Goal: Transaction & Acquisition: Purchase product/service

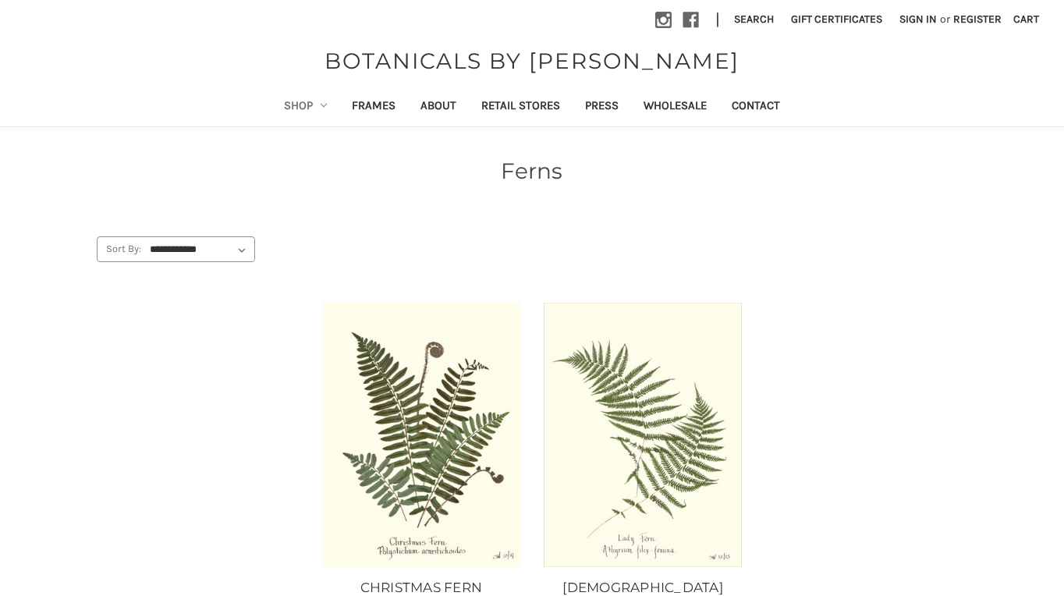
click at [321, 105] on use "Shop" at bounding box center [324, 105] width 6 height 3
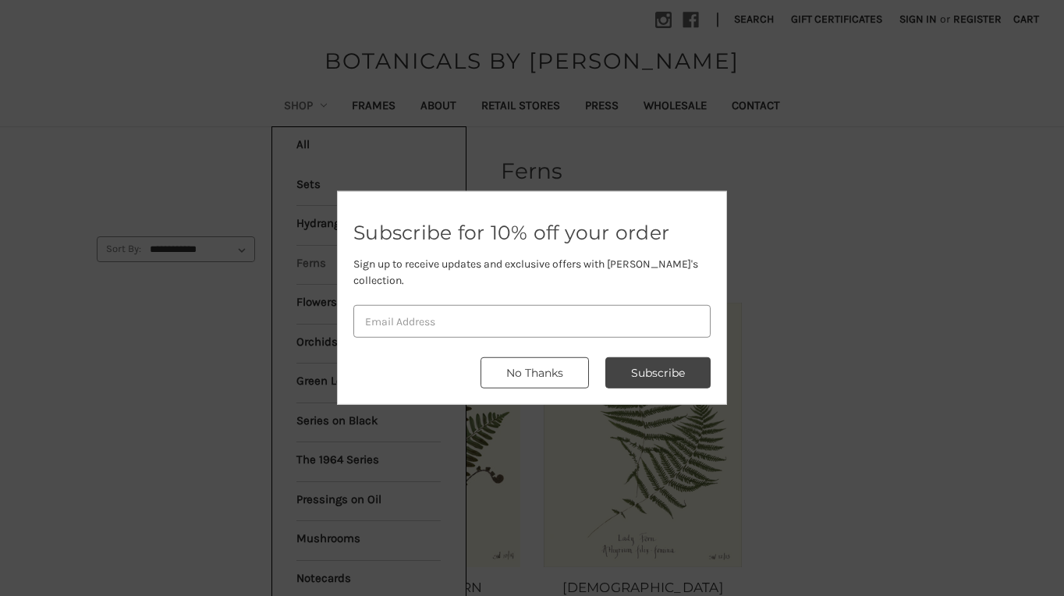
click at [524, 363] on button "No Thanks" at bounding box center [534, 372] width 108 height 31
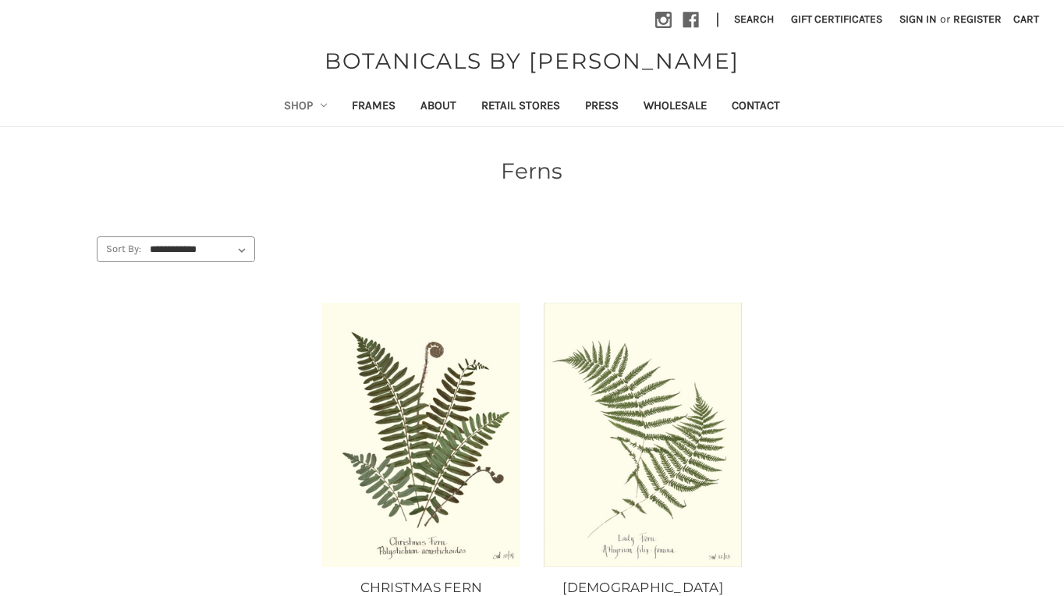
click at [321, 104] on icon "Shop" at bounding box center [324, 105] width 6 height 6
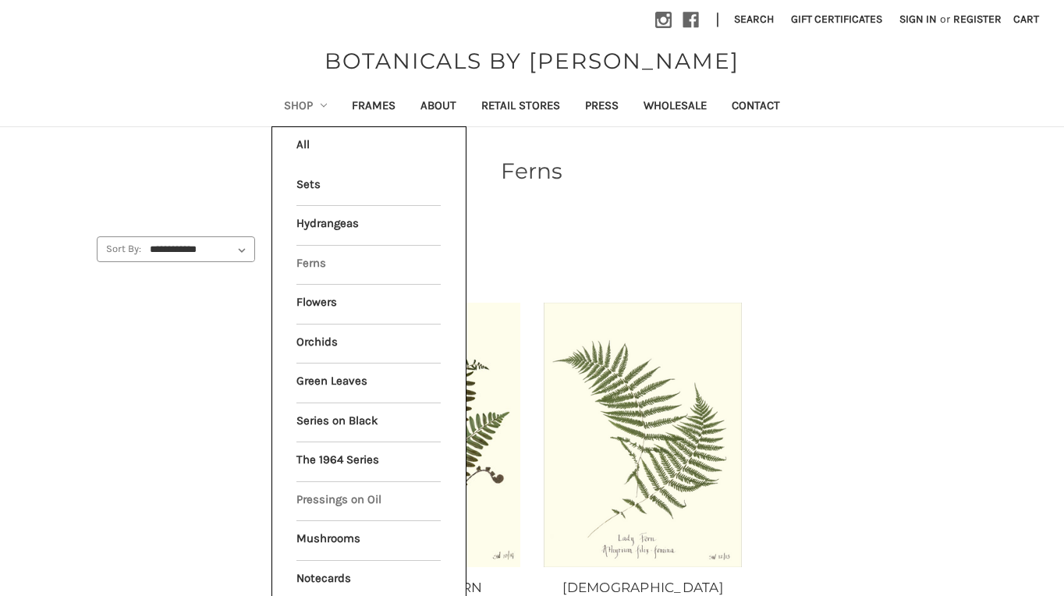
click at [317, 488] on link "Pressings on Oil" at bounding box center [368, 501] width 144 height 39
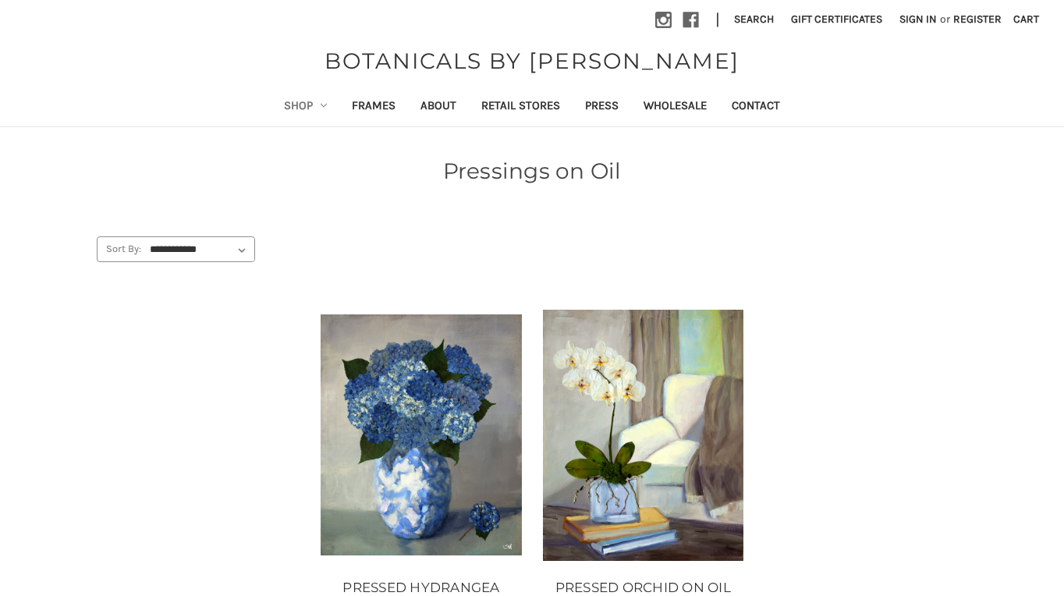
click at [321, 106] on icon "Shop" at bounding box center [324, 105] width 6 height 6
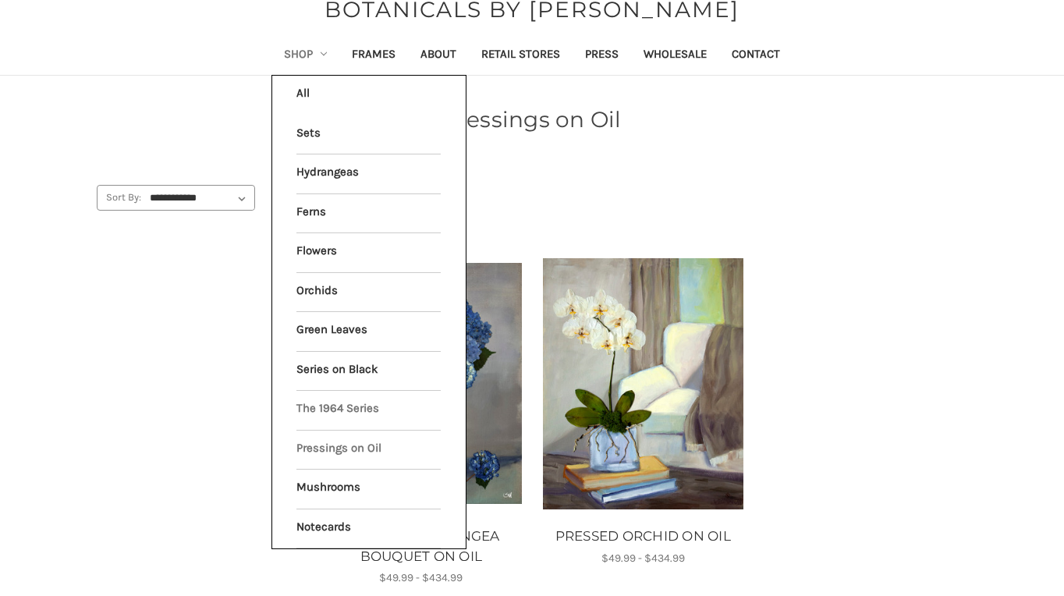
scroll to position [55, 0]
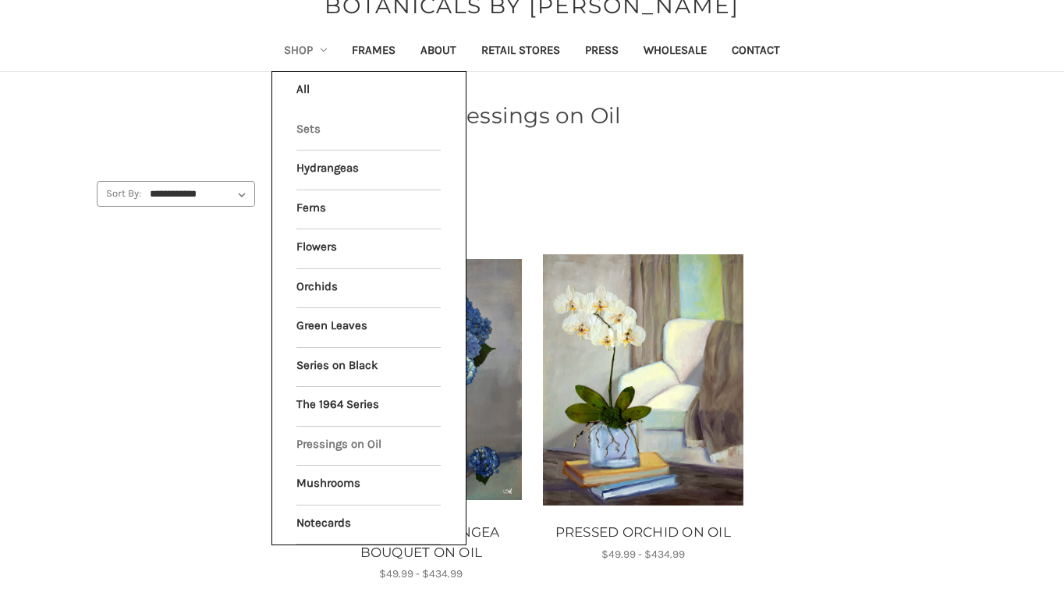
click at [307, 129] on link "Sets" at bounding box center [368, 131] width 144 height 39
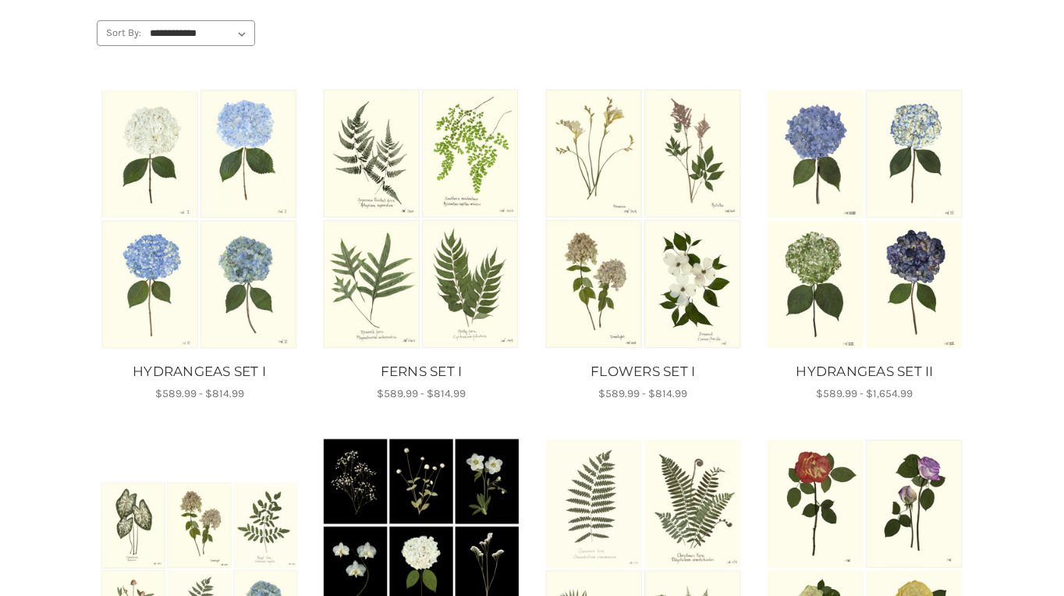
scroll to position [217, 0]
click at [885, 376] on link "HYDRANGEAS SET II" at bounding box center [864, 371] width 205 height 20
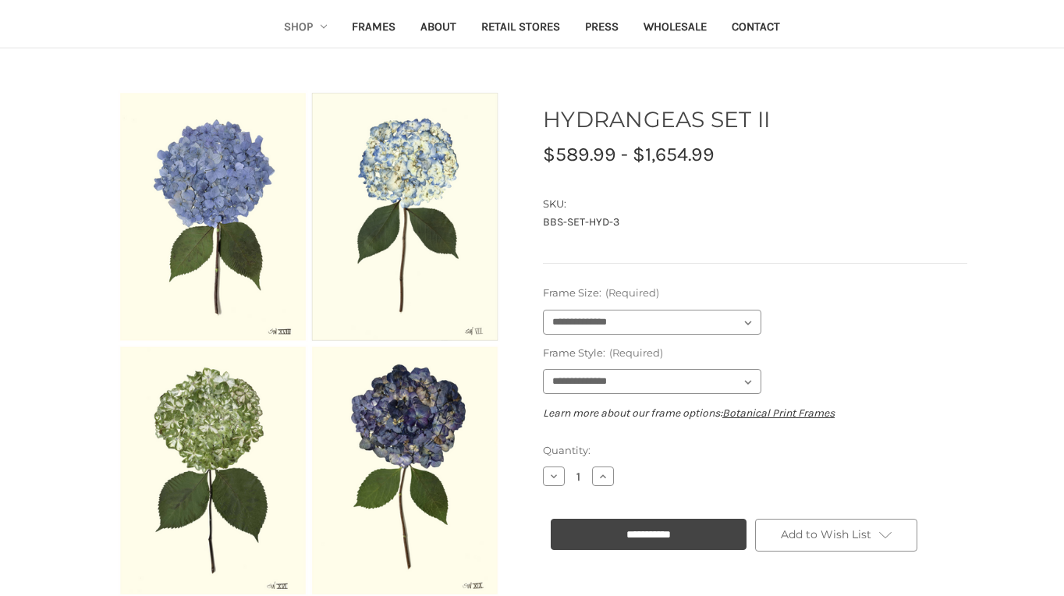
scroll to position [130, 0]
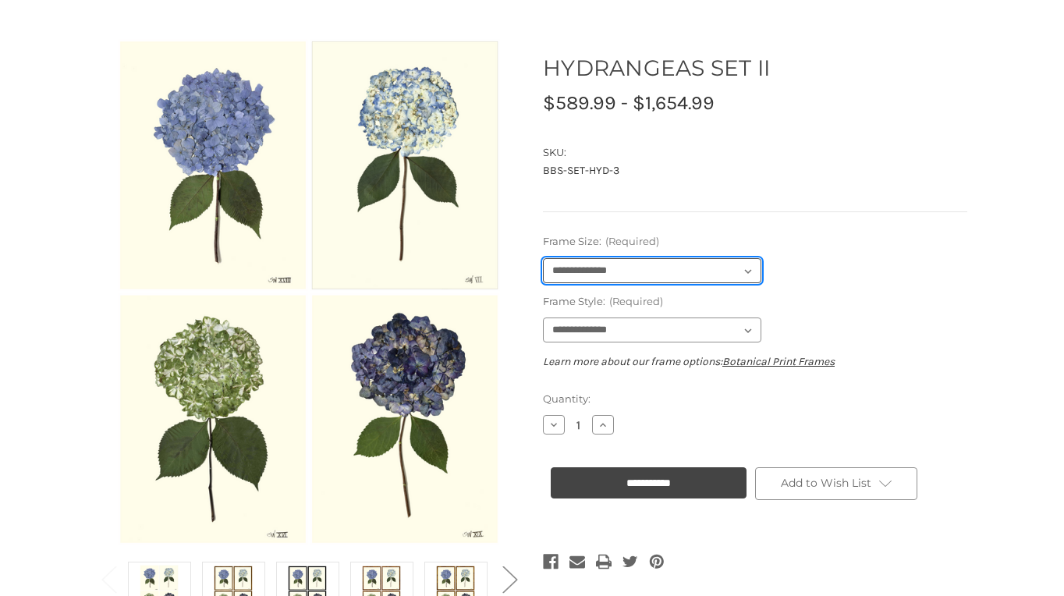
select select "****"
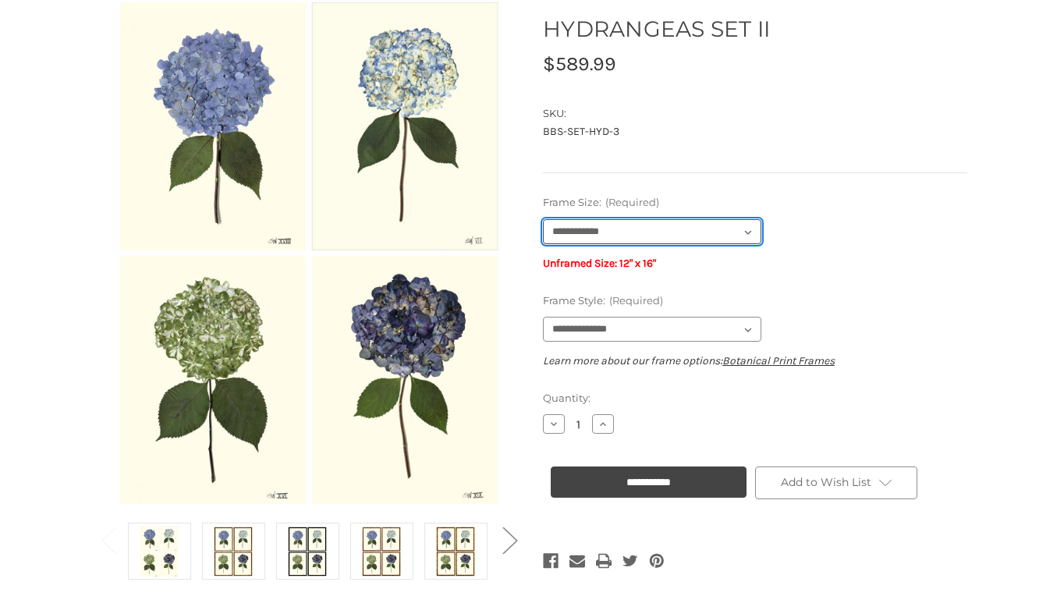
scroll to position [171, 0]
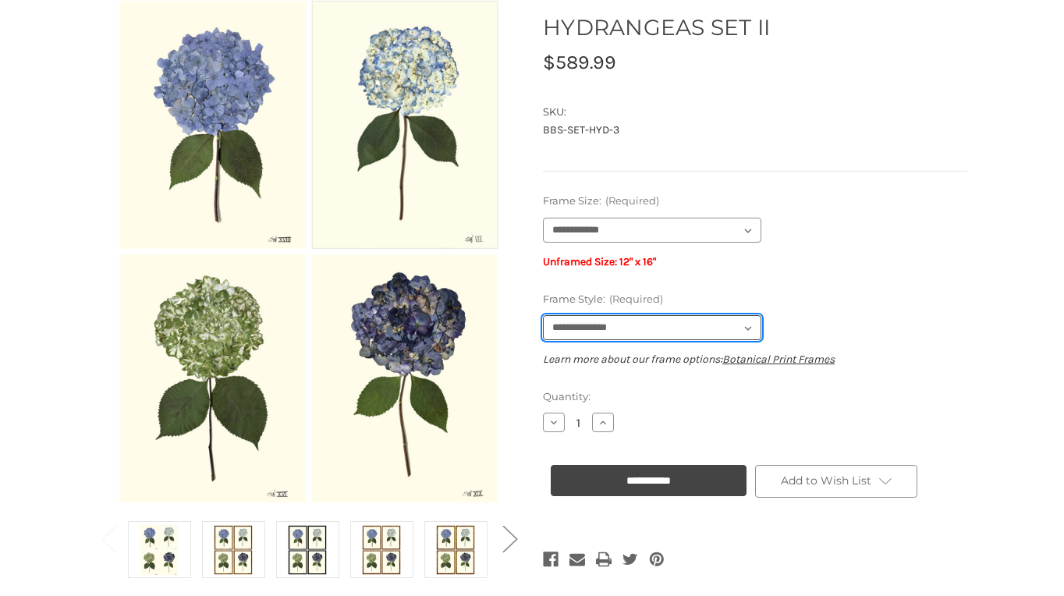
select select "****"
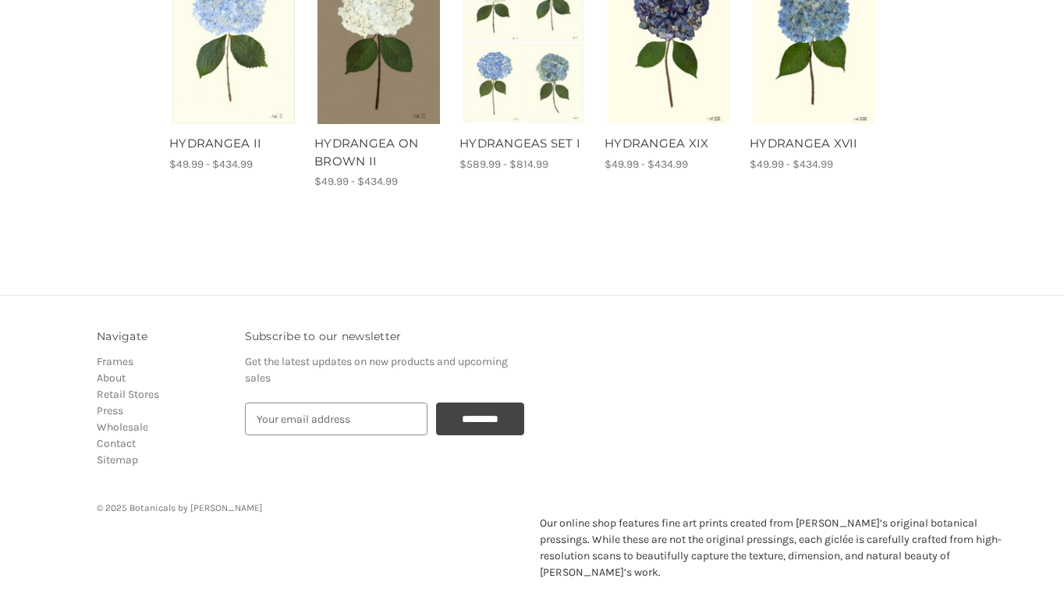
scroll to position [879, 0]
